Goal: Task Accomplishment & Management: Manage account settings

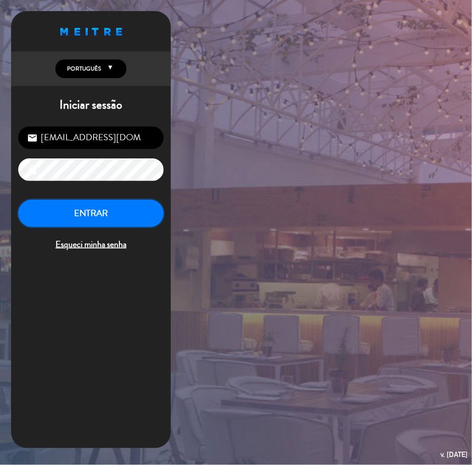
click at [112, 218] on button "ENTRAR" at bounding box center [91, 214] width 146 height 28
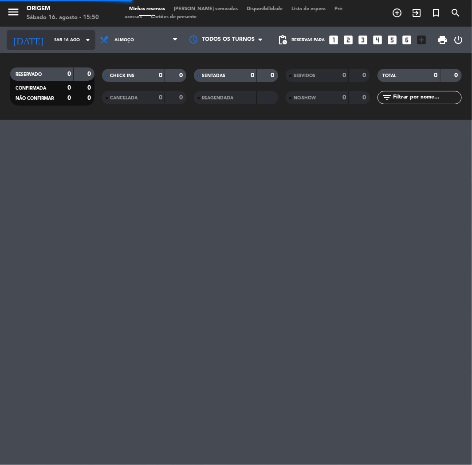
click at [50, 36] on input "Sáb 16 ago" at bounding box center [80, 40] width 60 height 14
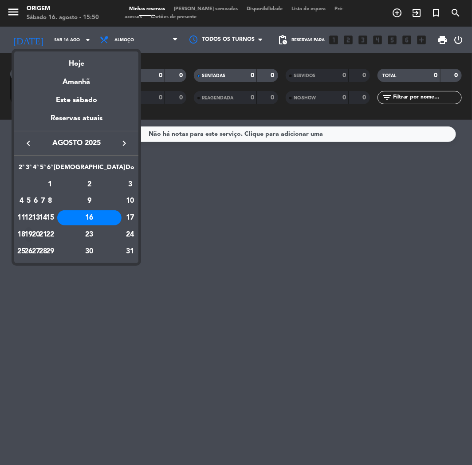
click at [32, 233] on div "19" at bounding box center [28, 234] width 7 height 15
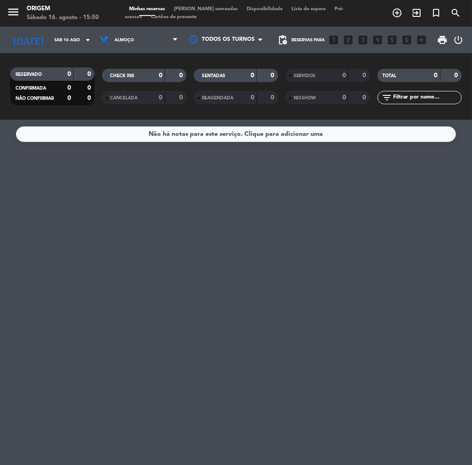
type input "Ter 19 ago"
click at [208, 12] on div "Minhas reservas Mesas semeadas Disponibilidade Lista de espera Pré-acessos Cart…" at bounding box center [236, 13] width 223 height 16
click at [206, 8] on span "[PERSON_NAME] semeadas" at bounding box center [206, 9] width 73 height 5
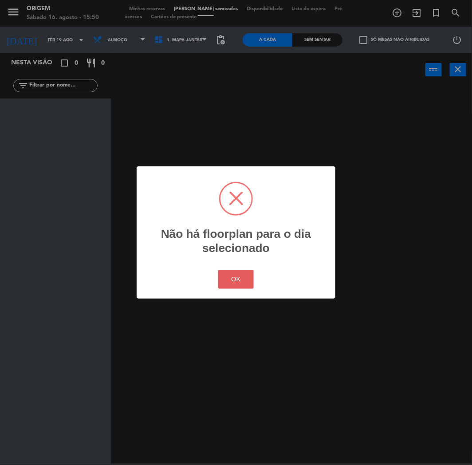
click at [237, 275] on button "OK" at bounding box center [236, 279] width 36 height 19
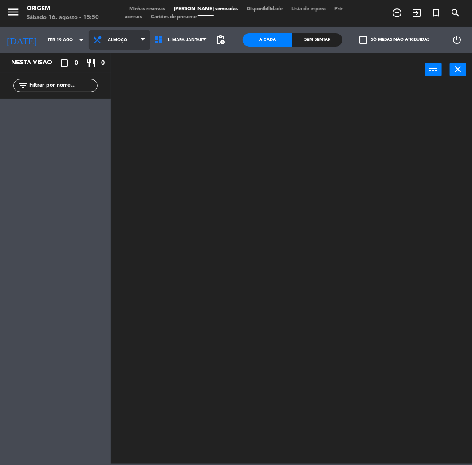
click at [109, 39] on span "Almoço" at bounding box center [118, 40] width 20 height 5
click at [113, 76] on ng-component "menu Origem Sábado 16. agosto - 15:50 Minhas reservas Mesas semeadas Disponibil…" at bounding box center [236, 232] width 472 height 464
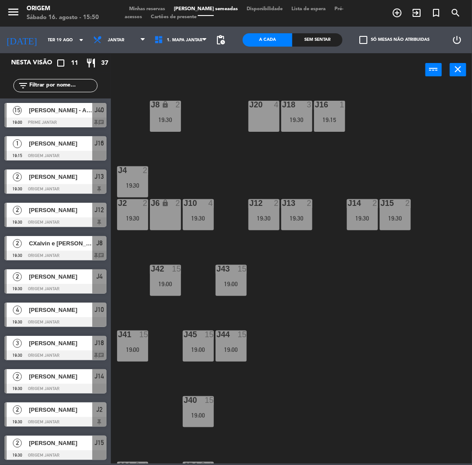
click at [258, 126] on div "J20 4" at bounding box center [264, 116] width 31 height 31
click at [294, 76] on button "Bloquear Mesa" at bounding box center [292, 70] width 44 height 18
click at [259, 133] on div "J20 block 4 J16 1 19:15 J8 lock 2 19:30 J18 3 19:30 J4 2 19:30 J10 4 19:30 J12 …" at bounding box center [294, 274] width 356 height 379
click at [259, 125] on div "J20 block 4" at bounding box center [264, 116] width 31 height 31
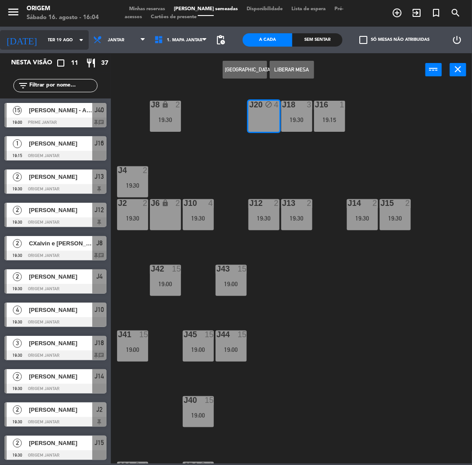
click at [43, 46] on input "Ter 19 ago" at bounding box center [73, 40] width 60 height 14
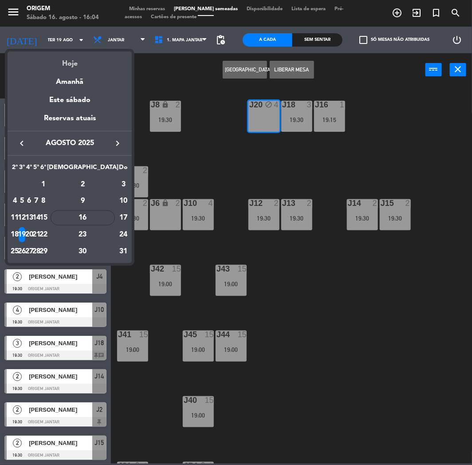
click at [62, 60] on div "Hoje" at bounding box center [70, 60] width 124 height 18
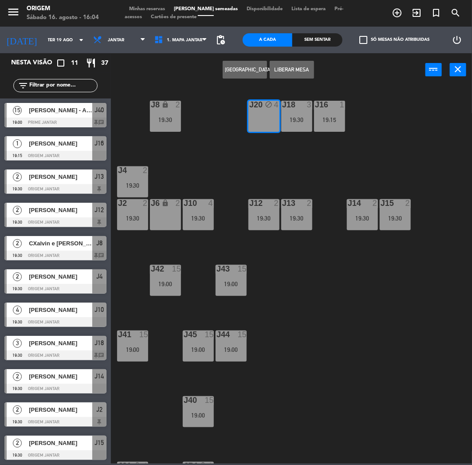
type input "Sáb 16 ago"
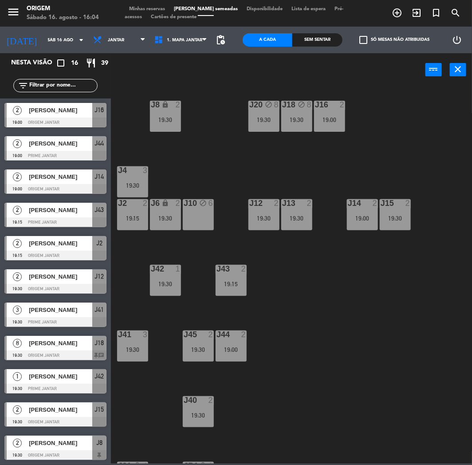
click at [203, 216] on div "J10 block 6" at bounding box center [198, 214] width 31 height 31
click at [305, 69] on button "Liberar Mesa" at bounding box center [292, 70] width 44 height 18
click at [164, 218] on div "19:30" at bounding box center [165, 218] width 31 height 6
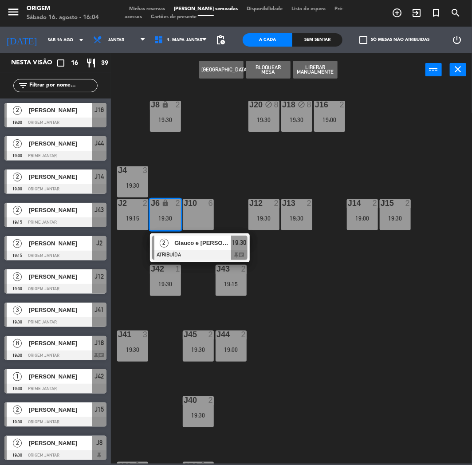
click at [205, 149] on div "J20 block 8 19:30 J16 2 19:00 J8 lock 2 19:30 J18 block 8 19:30 J4 3 19:30 J10 …" at bounding box center [294, 274] width 356 height 379
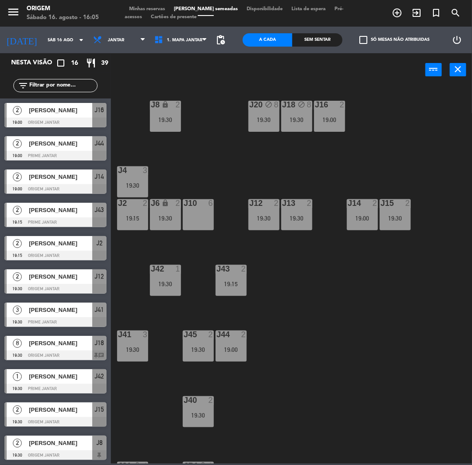
click at [262, 117] on div "19:30" at bounding box center [264, 120] width 31 height 6
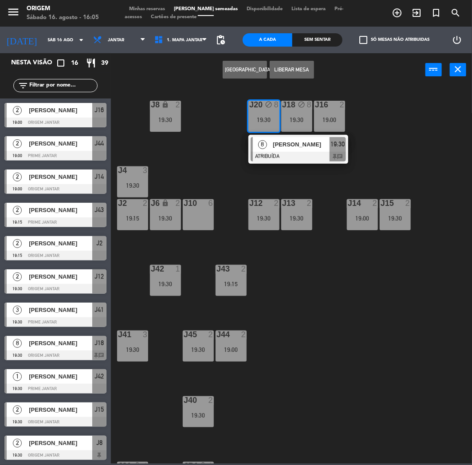
click at [197, 207] on div at bounding box center [198, 203] width 15 height 8
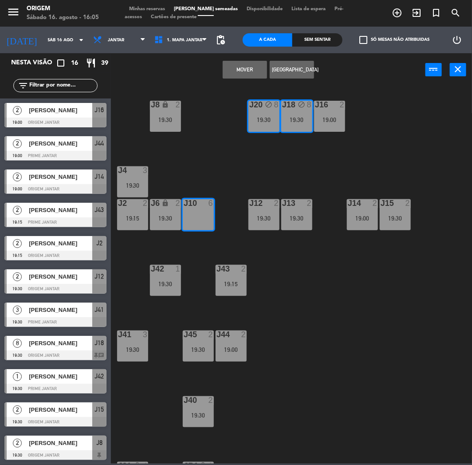
click at [246, 67] on button "MOVER" at bounding box center [245, 70] width 44 height 18
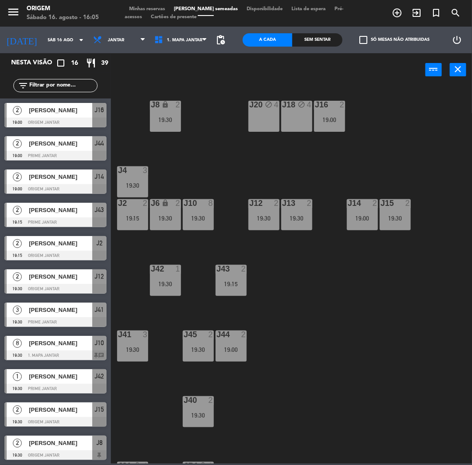
click at [131, 163] on div "J20 block 4 J16 2 19:00 J8 lock 2 19:30 J18 block 4 J4 3 19:30 J10 8 19:30 J12 …" at bounding box center [294, 274] width 356 height 379
click at [138, 176] on div "J4 3 19:30" at bounding box center [132, 181] width 31 height 31
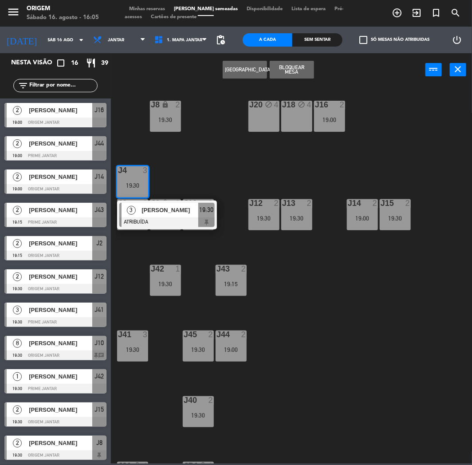
click at [299, 116] on div "J18 block 4" at bounding box center [296, 116] width 31 height 31
click at [242, 70] on button "MOVER" at bounding box center [245, 70] width 44 height 18
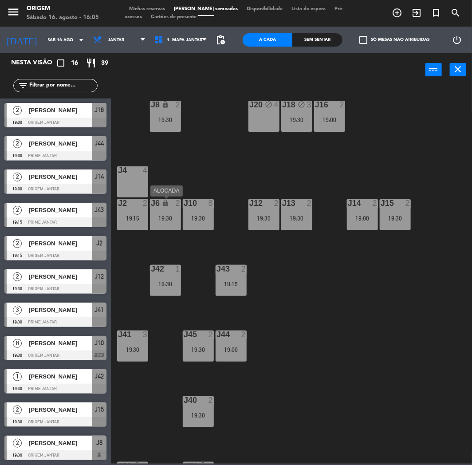
click at [167, 209] on div "J6 lock 2 19:30" at bounding box center [165, 214] width 31 height 31
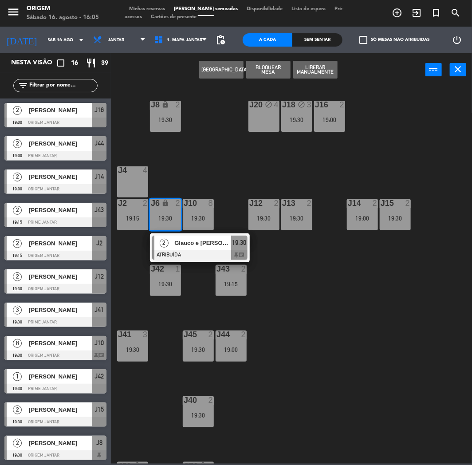
click at [265, 119] on div "J20 block 4" at bounding box center [264, 116] width 31 height 31
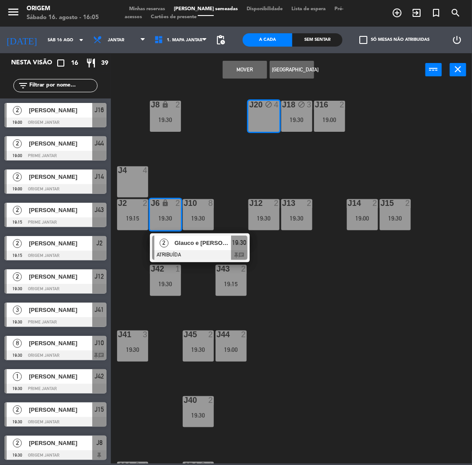
click at [229, 74] on button "MOVER" at bounding box center [245, 70] width 44 height 18
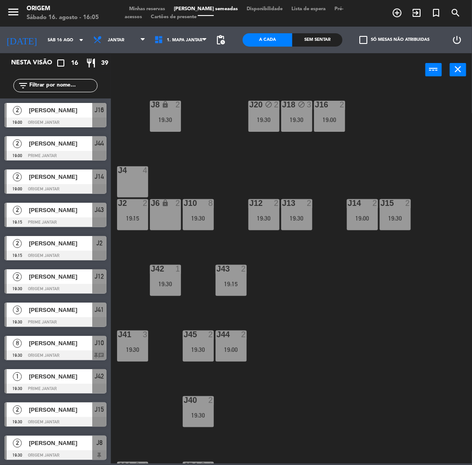
click at [144, 211] on div "J2 2 19:15" at bounding box center [132, 214] width 31 height 31
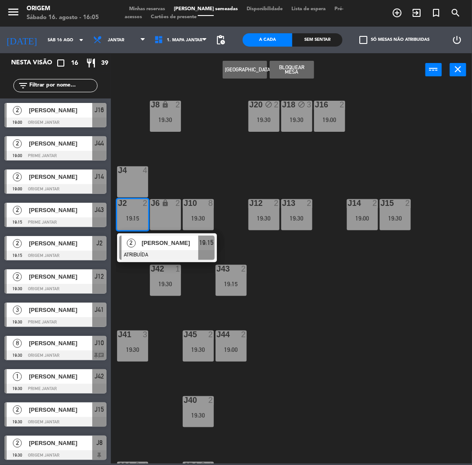
drag, startPoint x: 161, startPoint y: 210, endPoint x: 166, endPoint y: 210, distance: 5.3
click at [161, 210] on div "J6 lock 2" at bounding box center [165, 214] width 31 height 31
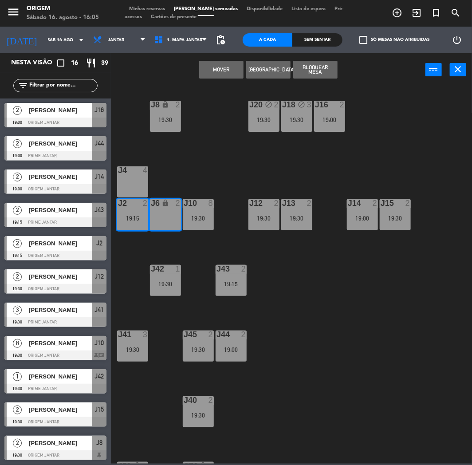
click at [229, 73] on button "MOVER" at bounding box center [221, 70] width 44 height 18
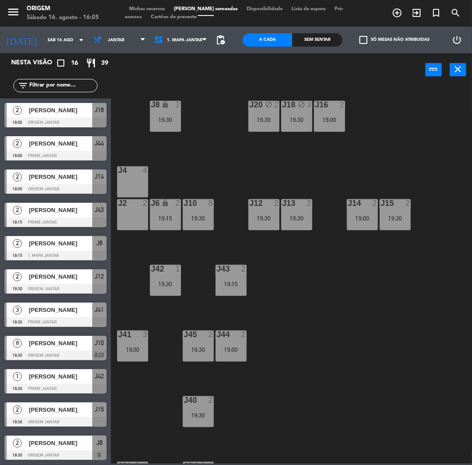
click at [202, 205] on div at bounding box center [198, 203] width 15 height 8
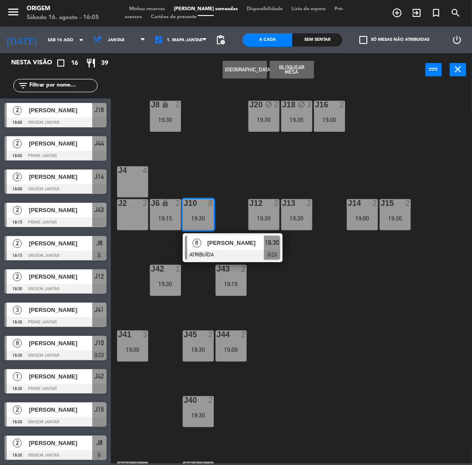
click at [142, 176] on div "J4 4" at bounding box center [132, 181] width 31 height 31
click at [135, 213] on div "J2 2" at bounding box center [132, 214] width 31 height 31
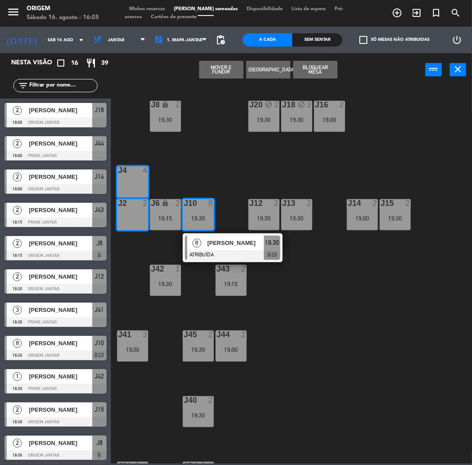
click at [207, 73] on button "MOVER E FUNDIR" at bounding box center [221, 70] width 44 height 18
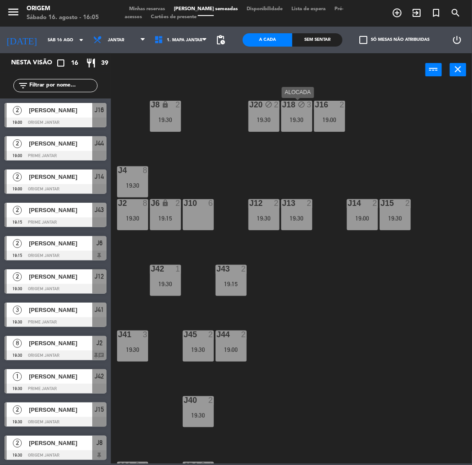
click at [299, 111] on div "J18 block 3 19:30" at bounding box center [296, 116] width 31 height 31
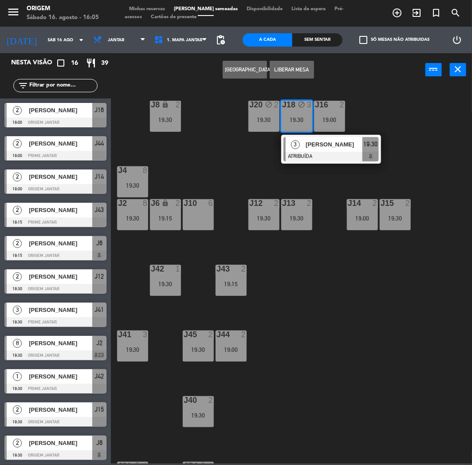
click at [200, 214] on div "J10 6" at bounding box center [198, 214] width 31 height 31
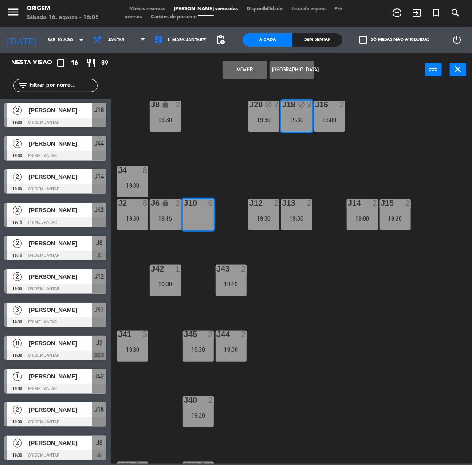
click at [237, 77] on button "MOVER" at bounding box center [245, 70] width 44 height 18
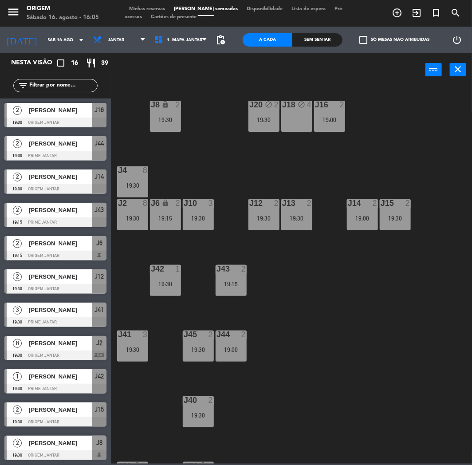
click at [163, 222] on div "J6 lock 2 19:15" at bounding box center [165, 214] width 31 height 31
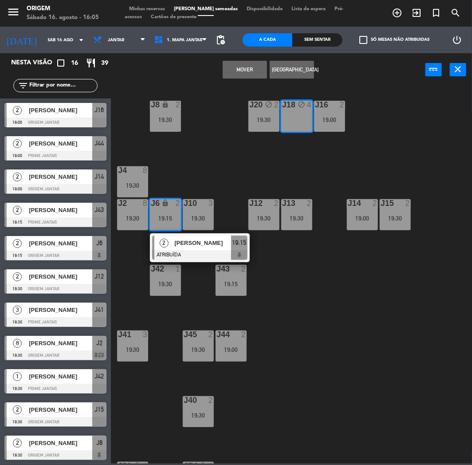
click at [245, 76] on button "MOVER" at bounding box center [245, 70] width 44 height 18
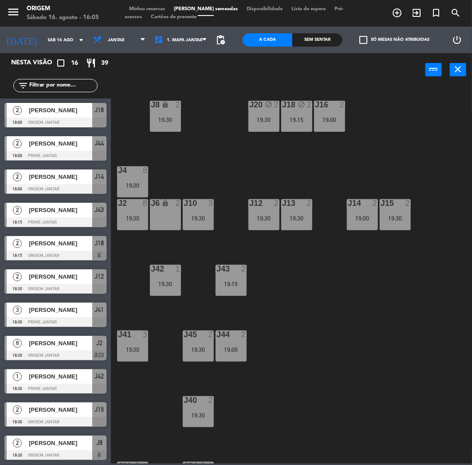
click at [144, 180] on div "J4 8 19:30" at bounding box center [132, 181] width 31 height 31
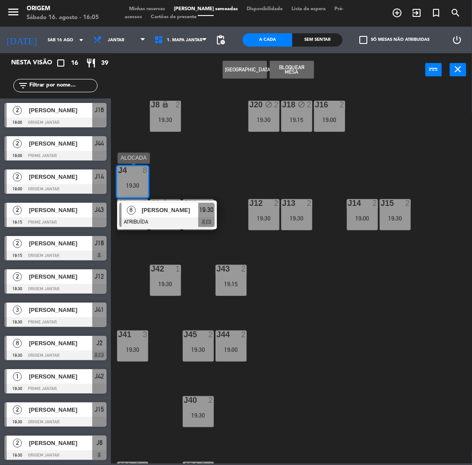
click at [187, 223] on div at bounding box center [166, 222] width 95 height 10
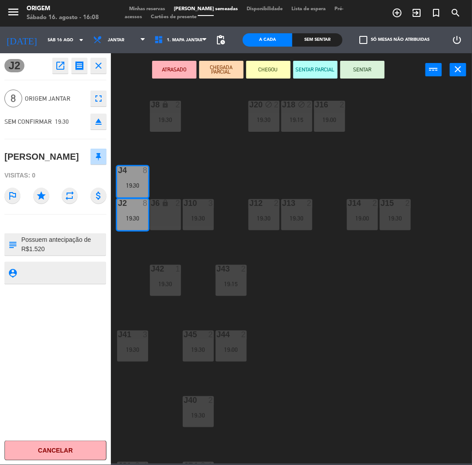
click at [215, 162] on div "J20 block 2 19:30 J16 2 19:00 J8 lock 2 19:30 J18 block 2 19:15 J4 8 19:30 J10 …" at bounding box center [294, 274] width 356 height 379
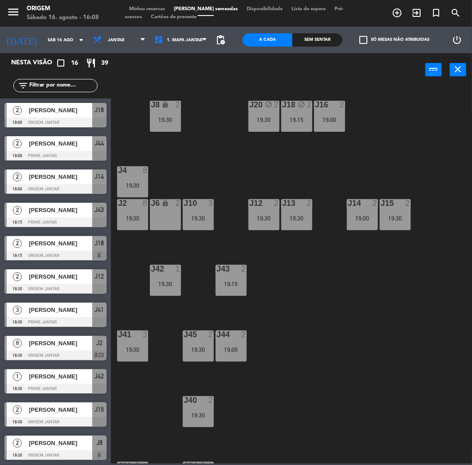
click at [165, 8] on span "Minhas reservas" at bounding box center [147, 9] width 45 height 5
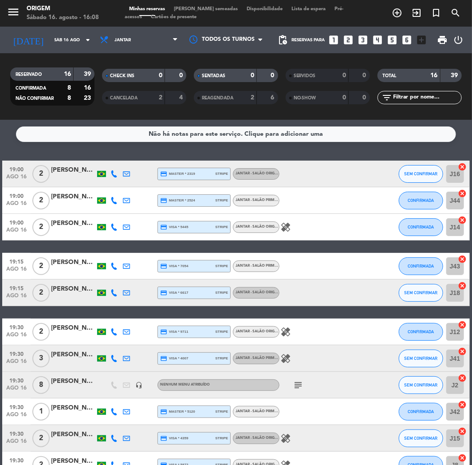
scroll to position [190, 0]
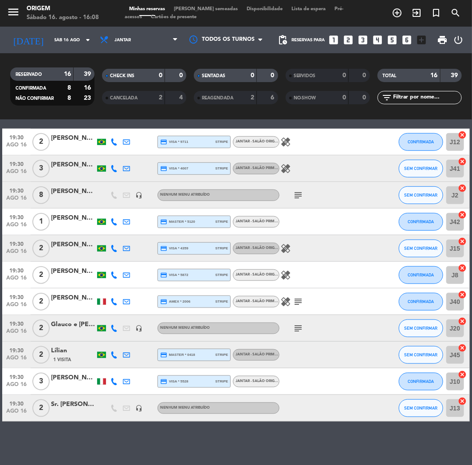
click at [302, 328] on icon "subject" at bounding box center [298, 328] width 11 height 11
click at [299, 329] on icon "subject" at bounding box center [298, 328] width 11 height 11
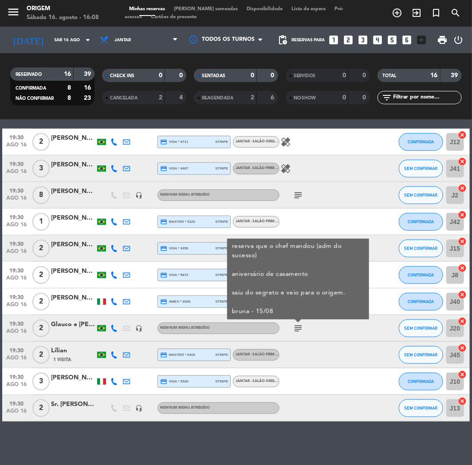
click at [299, 329] on icon "subject" at bounding box center [298, 328] width 11 height 11
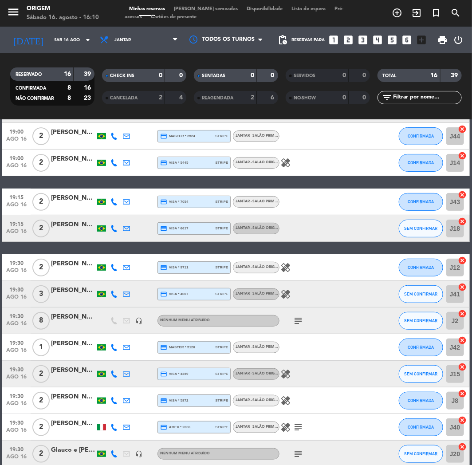
scroll to position [99, 0]
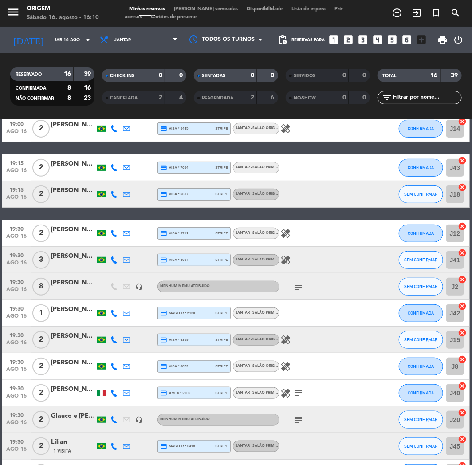
click at [194, 10] on span "[PERSON_NAME] semeadas" at bounding box center [206, 9] width 73 height 5
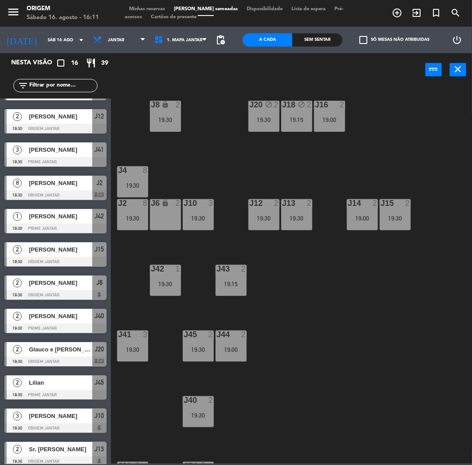
scroll to position [166, 0]
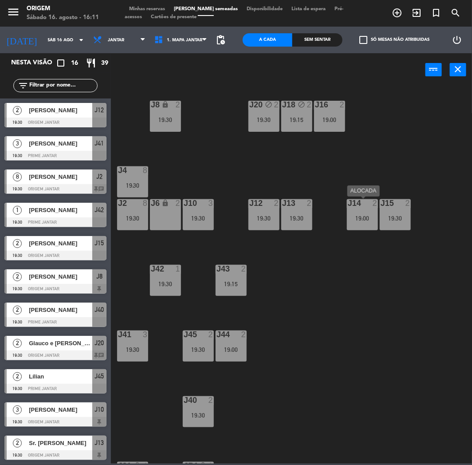
click at [368, 213] on div "J14 2 19:00" at bounding box center [362, 214] width 31 height 31
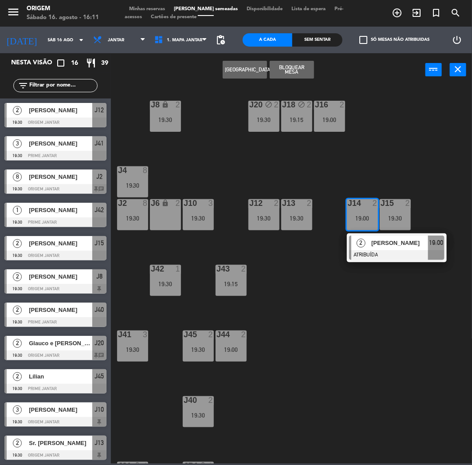
drag, startPoint x: 314, startPoint y: 256, endPoint x: 318, endPoint y: 214, distance: 41.9
click at [314, 256] on div "J20 block 2 19:30 J16 2 19:00 J8 lock 2 19:30 J18 block 2 19:15 J4 8 19:30 J10 …" at bounding box center [294, 274] width 356 height 379
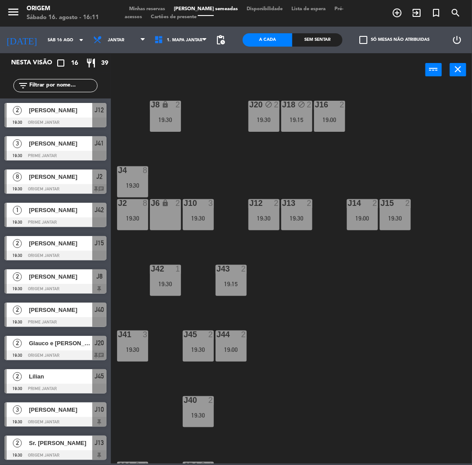
click at [300, 215] on div "19:30" at bounding box center [296, 218] width 31 height 6
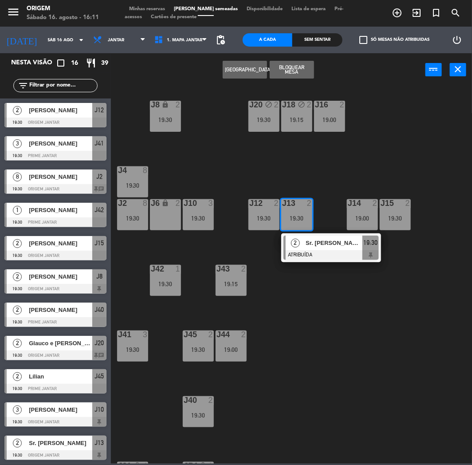
click at [338, 118] on div "19:00" at bounding box center [329, 120] width 31 height 6
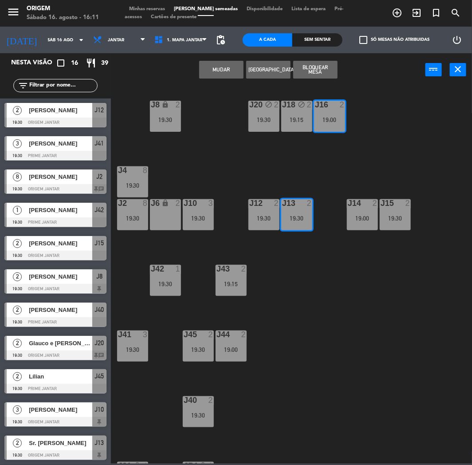
click at [232, 69] on button "MUDAR" at bounding box center [221, 70] width 44 height 18
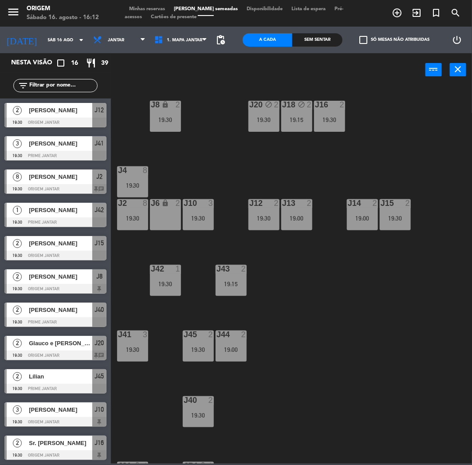
click at [141, 7] on span "Minhas reservas" at bounding box center [147, 9] width 45 height 5
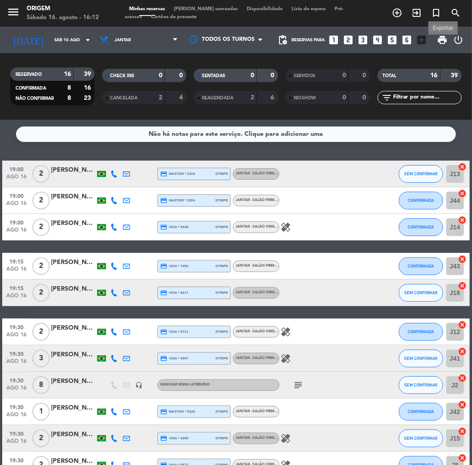
click at [445, 40] on span "print" at bounding box center [443, 40] width 11 height 11
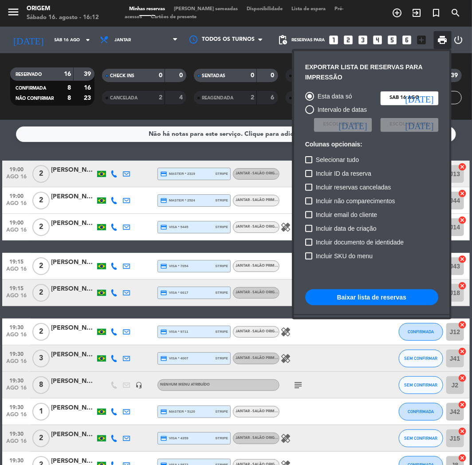
click at [359, 197] on span "Incluir não comparecimentos" at bounding box center [355, 201] width 79 height 11
click at [309, 205] on input "Incluir não comparecimentos" at bounding box center [308, 205] width 0 height 0
checkbox input "true"
click at [396, 302] on button "Baixar lista de reservas" at bounding box center [371, 297] width 133 height 16
click at [396, 299] on button "Baixar lista de reservas" at bounding box center [371, 297] width 133 height 16
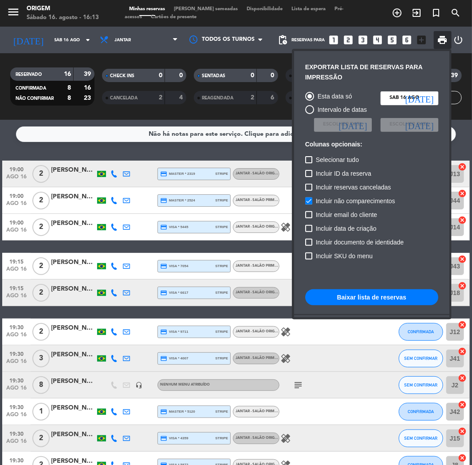
click at [262, 28] on div at bounding box center [236, 232] width 472 height 465
click at [262, 28] on div "Todos os turnos" at bounding box center [226, 40] width 89 height 27
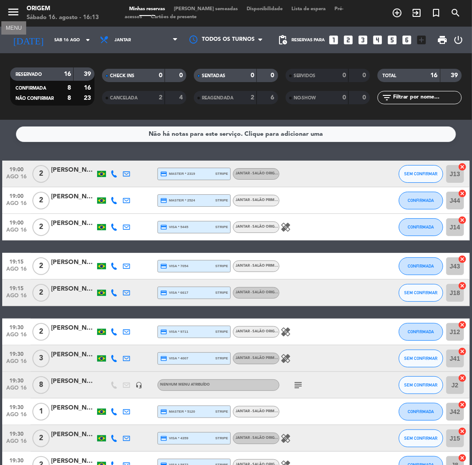
click at [9, 12] on icon "menu" at bounding box center [13, 11] width 13 height 13
click at [9, 12] on div "close" at bounding box center [71, 13] width 142 height 27
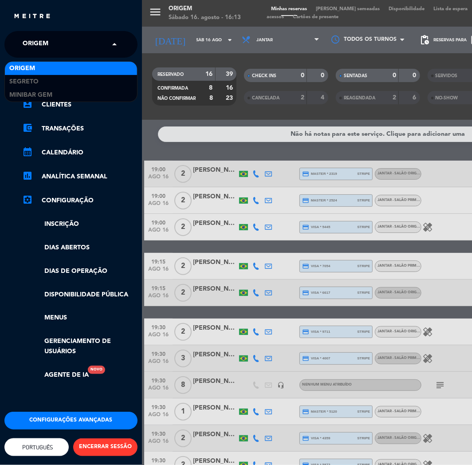
click at [47, 47] on span "Origem" at bounding box center [36, 44] width 26 height 19
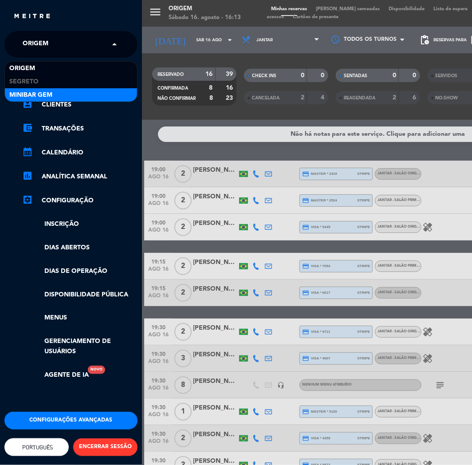
click at [54, 93] on div "MiniBar Gem" at bounding box center [71, 94] width 132 height 13
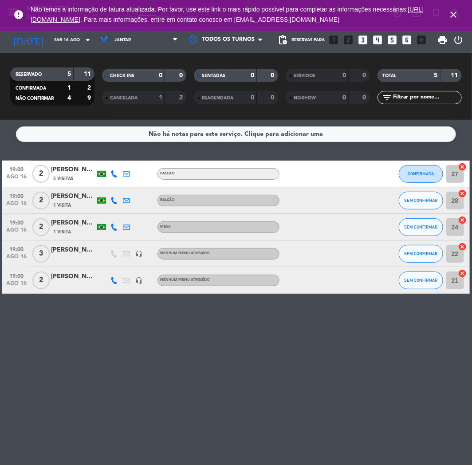
click at [77, 255] on div at bounding box center [73, 258] width 44 height 7
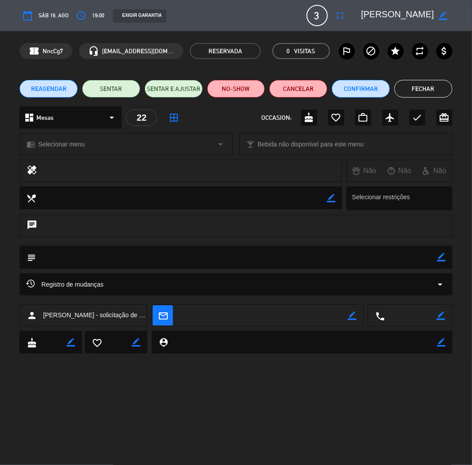
click at [249, 406] on div "calendar_today Sáb 16, ago access_time 19:00 EXIGIR GARANTIA 3 Matheus - solici…" at bounding box center [236, 232] width 472 height 465
click at [430, 83] on button "Fechar" at bounding box center [424, 89] width 58 height 18
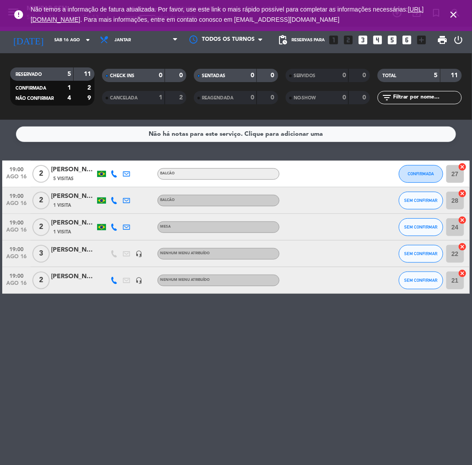
click at [454, 14] on icon "close" at bounding box center [453, 14] width 11 height 11
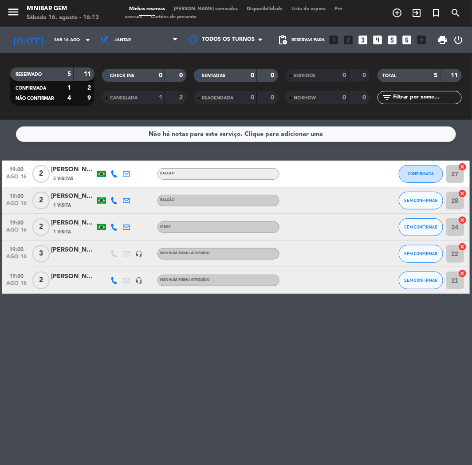
click at [444, 33] on span "print" at bounding box center [443, 40] width 18 height 18
click at [442, 37] on span "print" at bounding box center [443, 40] width 11 height 11
click at [438, 45] on span "print" at bounding box center [443, 40] width 18 height 18
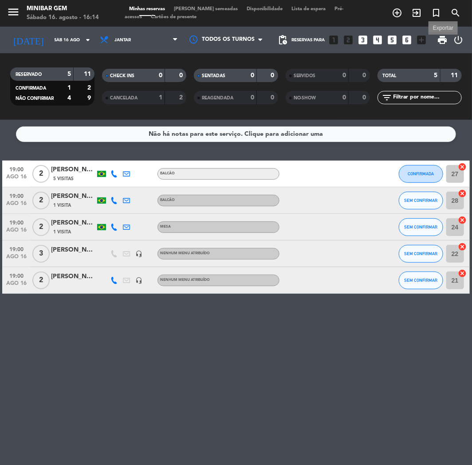
click at [441, 42] on span "print" at bounding box center [443, 40] width 11 height 11
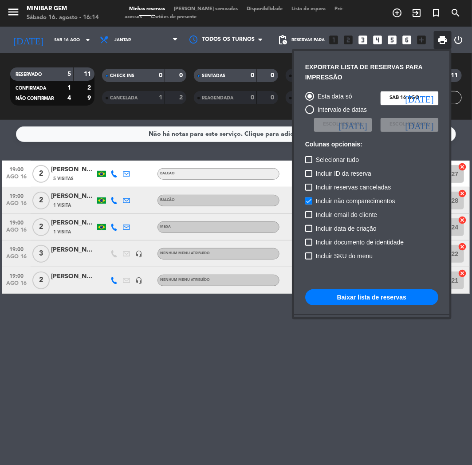
click at [383, 295] on button "Baixar lista de reservas" at bounding box center [371, 297] width 133 height 16
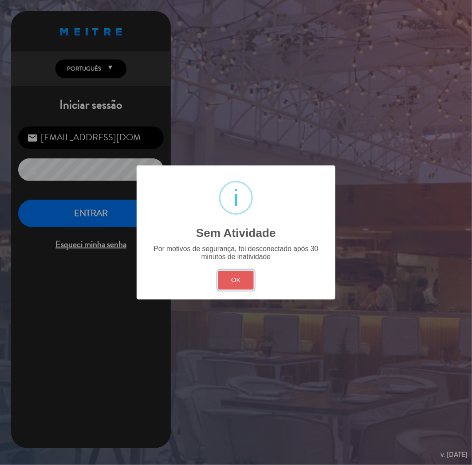
click at [235, 281] on button "OK" at bounding box center [236, 280] width 36 height 19
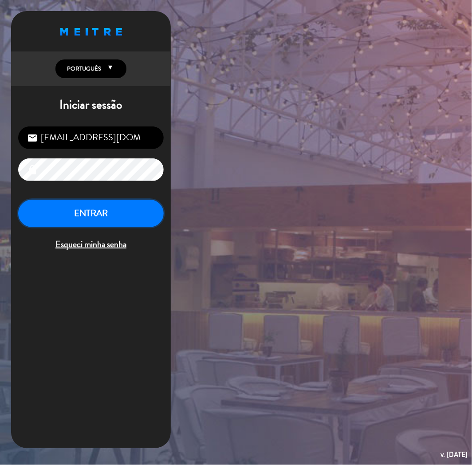
click at [126, 215] on button "ENTRAR" at bounding box center [91, 214] width 146 height 28
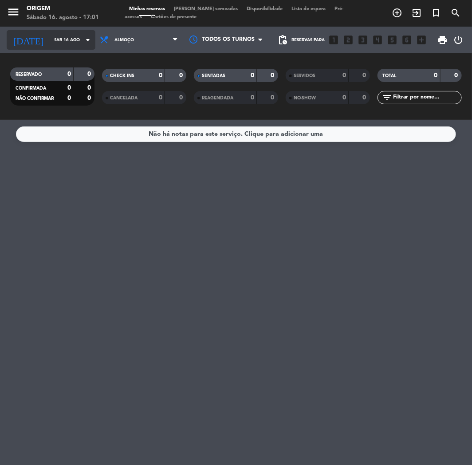
click at [71, 32] on div "[DATE] [DATE] arrow_drop_down" at bounding box center [51, 40] width 89 height 20
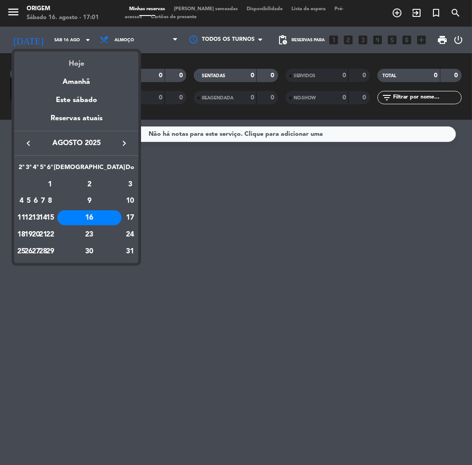
click at [74, 59] on div "Hoje" at bounding box center [76, 60] width 124 height 18
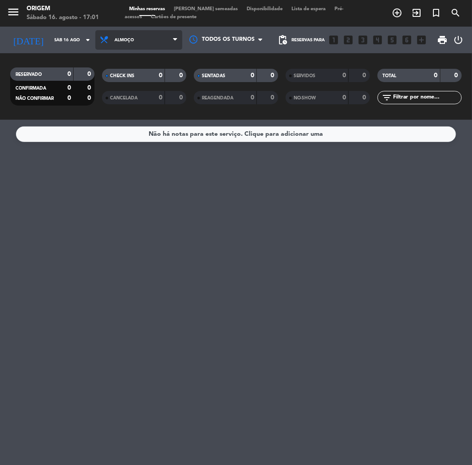
click at [143, 40] on span "Almoço" at bounding box center [138, 40] width 87 height 20
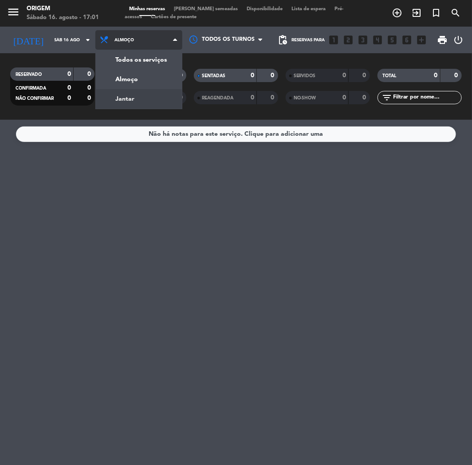
click at [141, 99] on div "menu Origem Sábado 16. agosto - 17:01 Minhas reservas Mesas semeadas Disponibil…" at bounding box center [236, 60] width 472 height 120
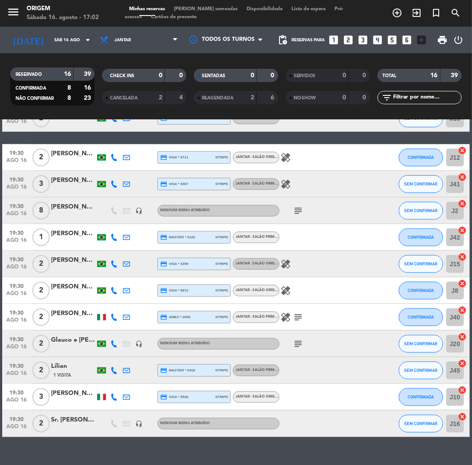
scroll to position [190, 0]
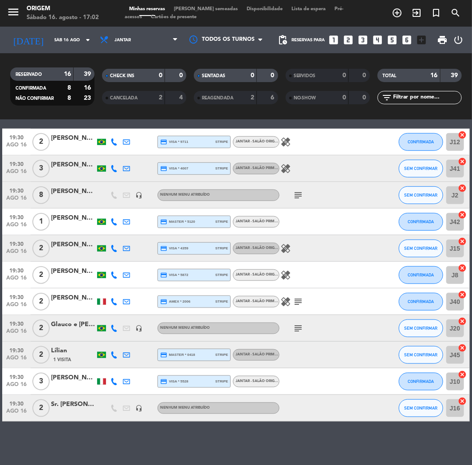
click at [302, 193] on icon "subject" at bounding box center [298, 195] width 11 height 11
click at [301, 193] on icon "subject" at bounding box center [298, 195] width 11 height 11
click at [91, 194] on div "[PERSON_NAME]" at bounding box center [73, 191] width 44 height 10
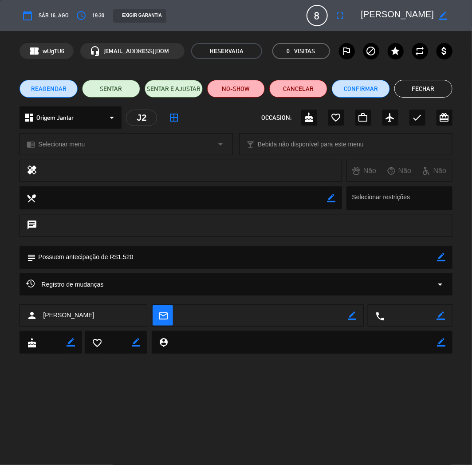
click at [429, 86] on button "Fechar" at bounding box center [424, 89] width 58 height 18
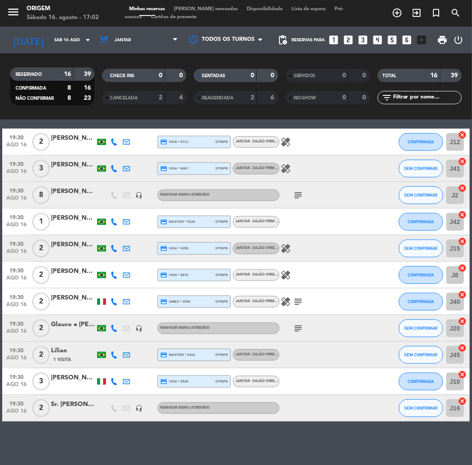
click at [191, 8] on span "[PERSON_NAME] semeadas" at bounding box center [206, 9] width 73 height 5
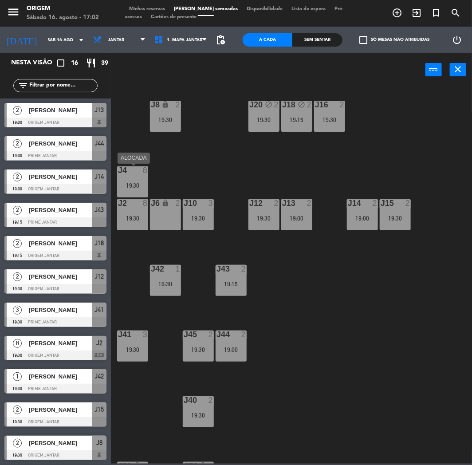
click at [123, 182] on div "19:30" at bounding box center [132, 185] width 31 height 7
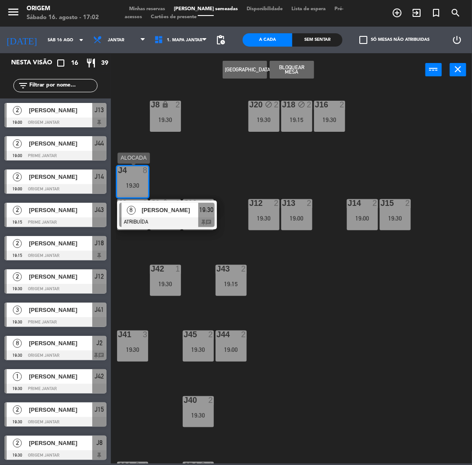
click at [174, 219] on div at bounding box center [166, 222] width 95 height 10
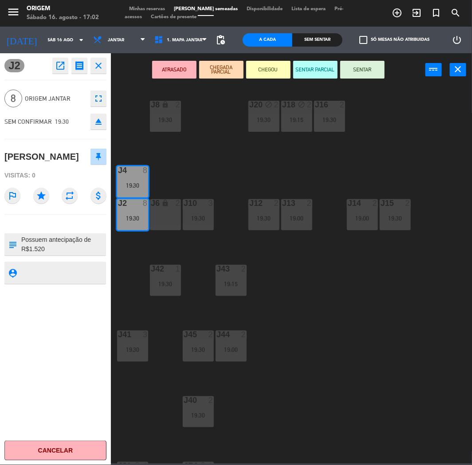
click at [101, 105] on button "fullscreen" at bounding box center [99, 99] width 16 height 16
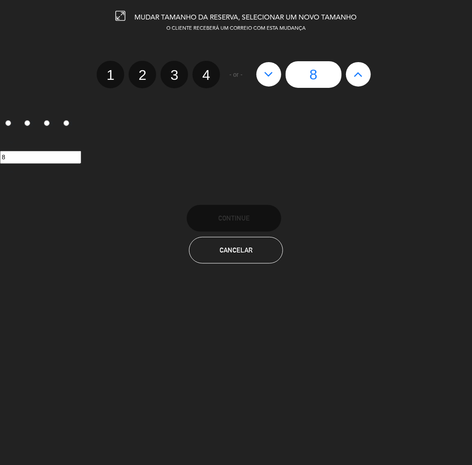
click at [260, 71] on button at bounding box center [269, 74] width 25 height 24
type input "7"
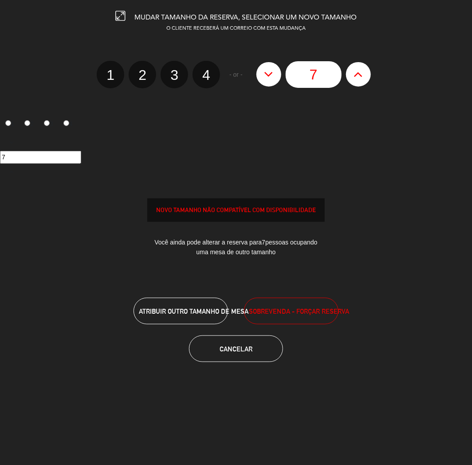
click at [267, 73] on icon at bounding box center [268, 74] width 9 height 14
type input "6"
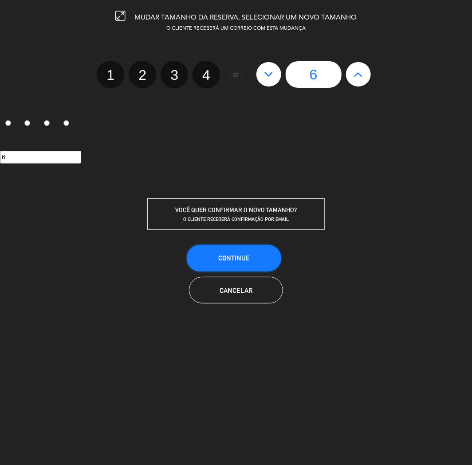
click at [248, 254] on span "CONTINUE" at bounding box center [234, 258] width 32 height 8
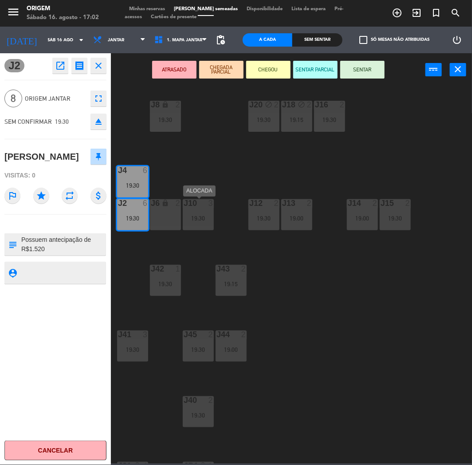
click at [201, 204] on div at bounding box center [198, 203] width 15 height 8
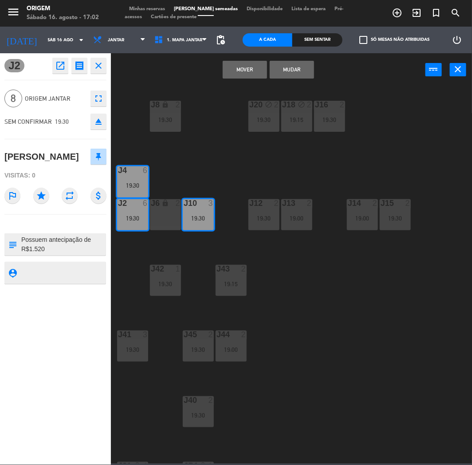
click at [245, 70] on button "MOVER" at bounding box center [245, 70] width 44 height 18
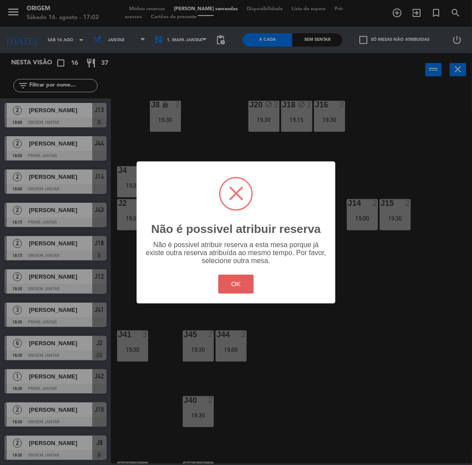
click at [237, 286] on button "OK" at bounding box center [236, 284] width 36 height 19
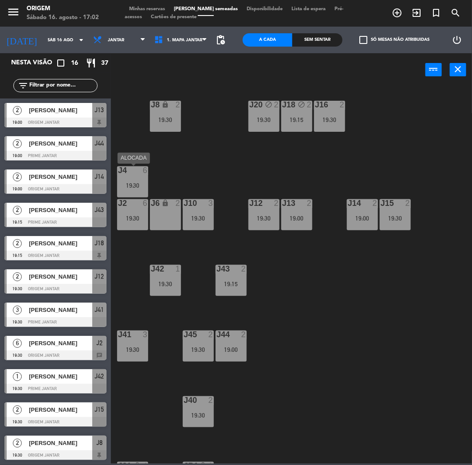
click at [136, 179] on div "J4 6 19:30" at bounding box center [132, 181] width 31 height 31
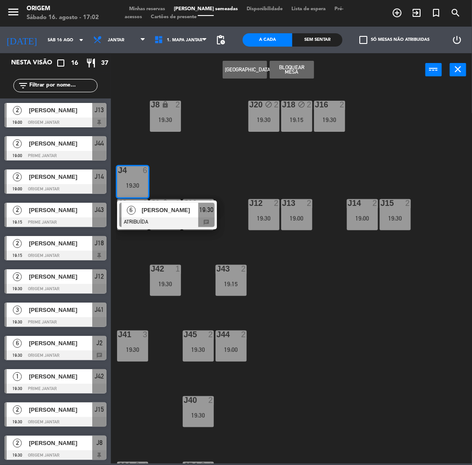
click at [197, 148] on div "J20 block 2 19:30 J16 2 19:30 J8 lock 2 19:30 J18 block 2 19:15 J4 6 19:30 6 [P…" at bounding box center [294, 274] width 356 height 379
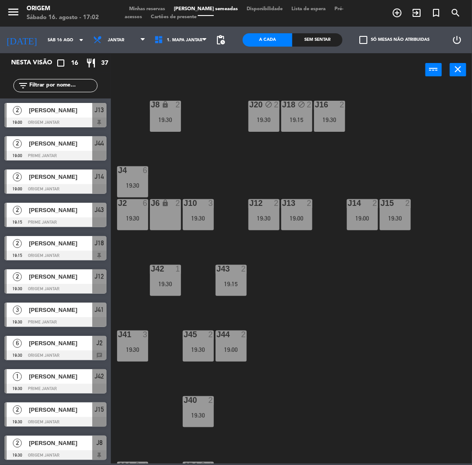
click at [207, 216] on div "19:30" at bounding box center [198, 218] width 31 height 6
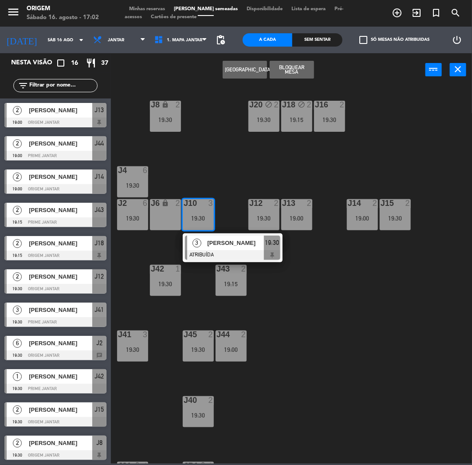
click at [117, 171] on div "J4" at bounding box center [118, 170] width 15 height 8
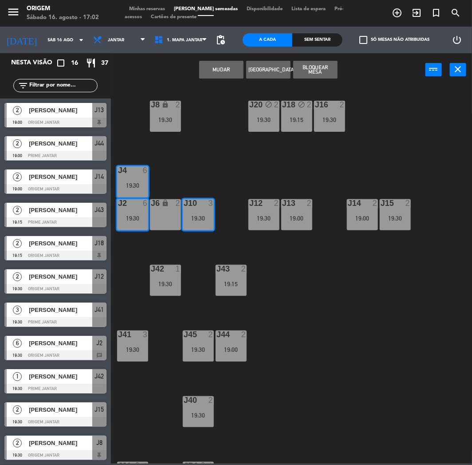
click at [214, 68] on button "MUDAR" at bounding box center [221, 70] width 44 height 18
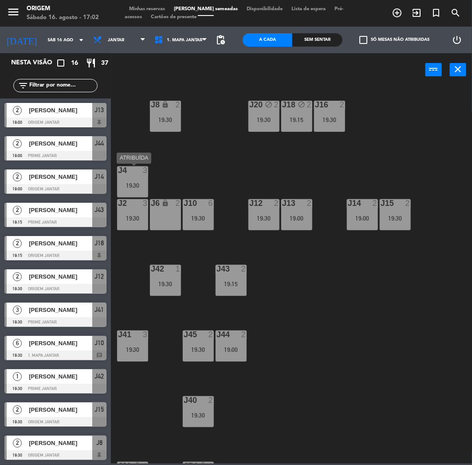
click at [129, 183] on div "19:30" at bounding box center [132, 185] width 31 height 6
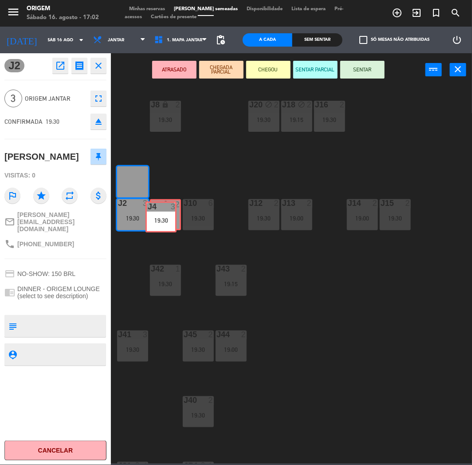
drag, startPoint x: 143, startPoint y: 176, endPoint x: 171, endPoint y: 211, distance: 45.2
click at [171, 211] on div "J20 block 2 19:30 J16 2 19:30 J8 lock 2 19:30 J18 block 2 19:15 J4 3 19:30 J4 3…" at bounding box center [294, 274] width 356 height 379
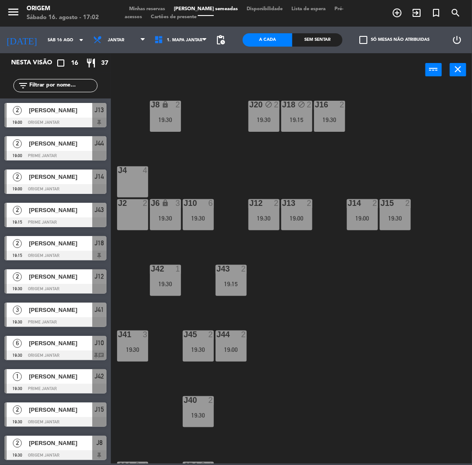
scroll to position [123, 0]
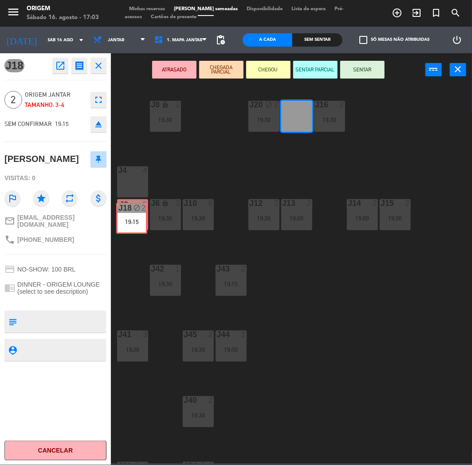
drag, startPoint x: 288, startPoint y: 113, endPoint x: 124, endPoint y: 215, distance: 193.1
click at [124, 215] on div "J20 block 2 19:30 J16 2 19:30 J8 lock 2 19:30 J18 block 2 19:15 J18 block 2 19:…" at bounding box center [294, 274] width 356 height 379
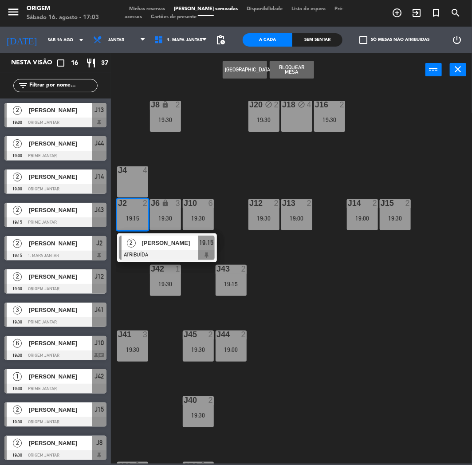
click at [156, 210] on div "J6 lock 3 19:30" at bounding box center [165, 214] width 31 height 31
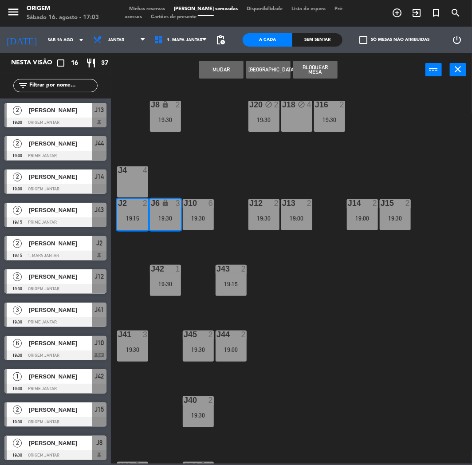
click at [127, 180] on div "J4 4" at bounding box center [132, 181] width 31 height 31
click at [144, 175] on div "J4 4" at bounding box center [132, 181] width 31 height 31
click at [236, 167] on div "J20 block 2 19:30 J16 2 19:30 J8 lock 2 19:30 J18 block 4 J4 4 J10 6 19:30 J12 …" at bounding box center [294, 274] width 356 height 379
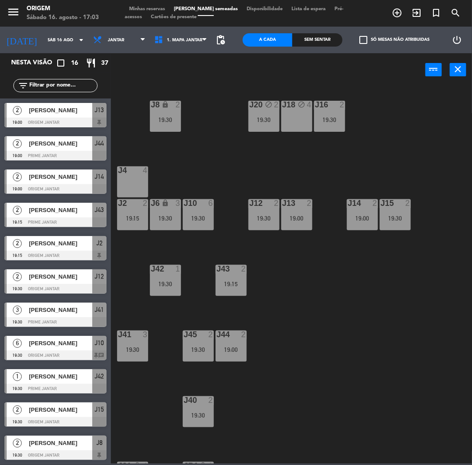
click at [171, 211] on div "J6 lock 3 19:30" at bounding box center [165, 214] width 31 height 31
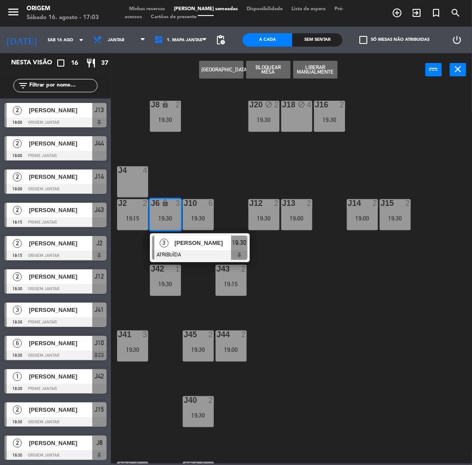
click at [137, 174] on div at bounding box center [132, 170] width 15 height 8
click at [220, 71] on button "MOVER" at bounding box center [221, 70] width 44 height 18
